Goal: Information Seeking & Learning: Learn about a topic

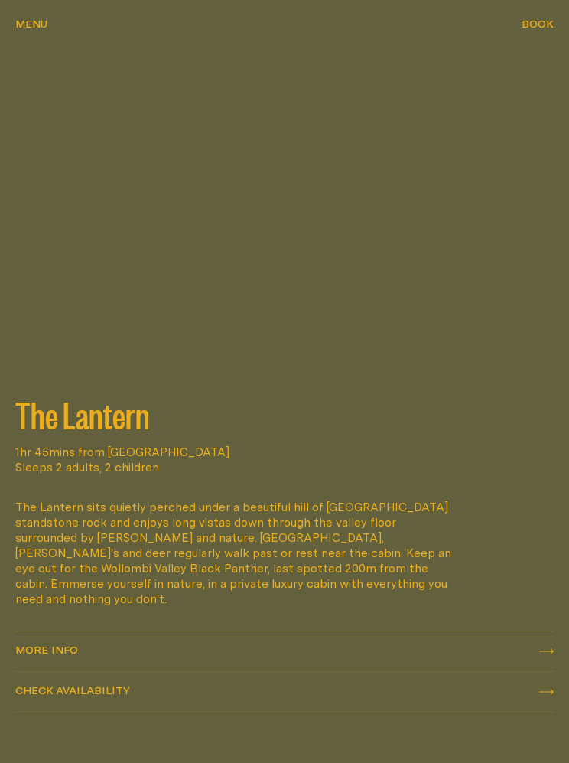
scroll to position [2788, 0]
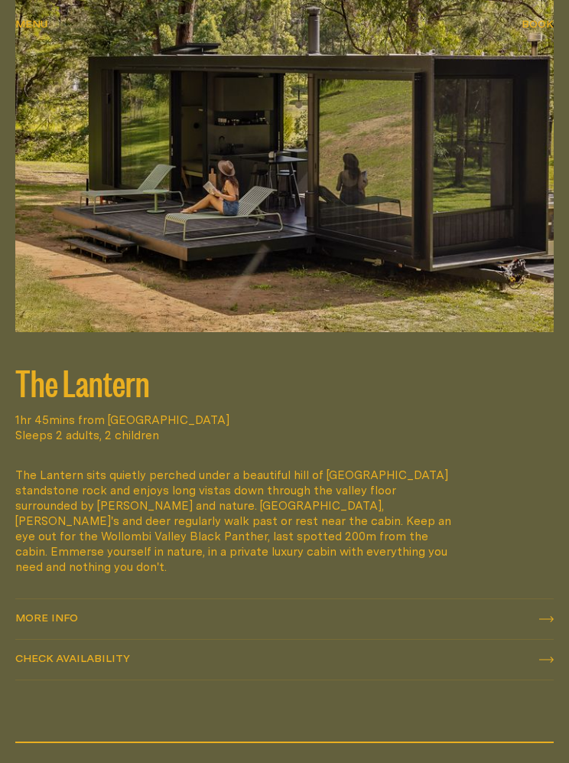
click at [74, 600] on link "More info More info" at bounding box center [284, 620] width 538 height 40
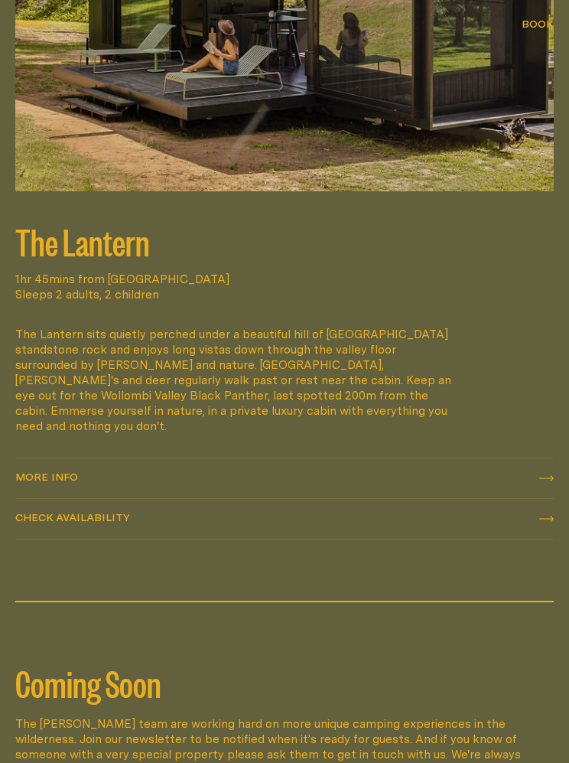
scroll to position [2929, 0]
click at [552, 470] on div "More info More info" at bounding box center [284, 477] width 538 height 15
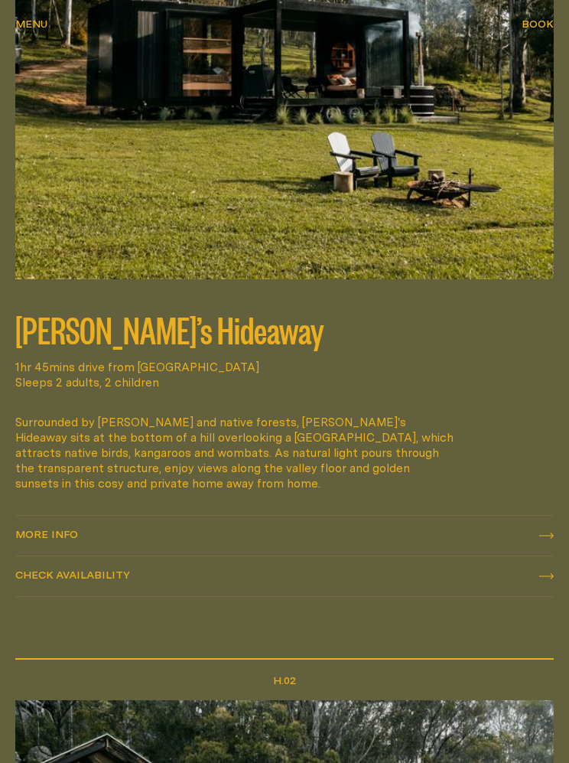
scroll to position [1055, 0]
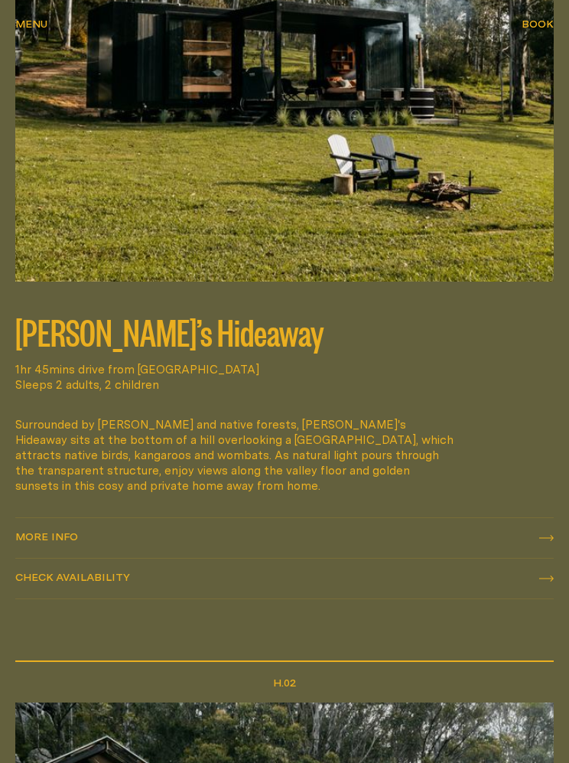
click at [545, 535] on icon at bounding box center [546, 538] width 15 height 6
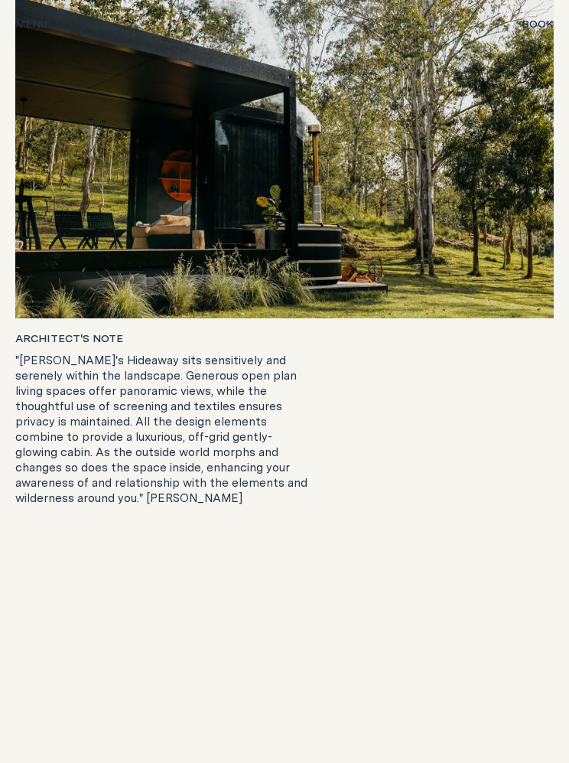
scroll to position [2157, 0]
